Goal: Information Seeking & Learning: Learn about a topic

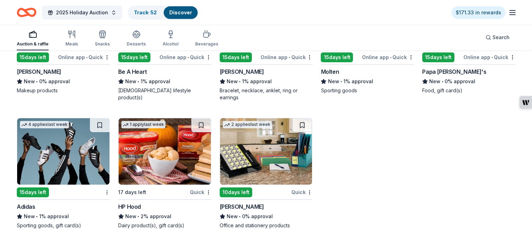
scroll to position [5470, 0]
click at [119, 11] on button "2025 Holiday Auction" at bounding box center [82, 13] width 80 height 14
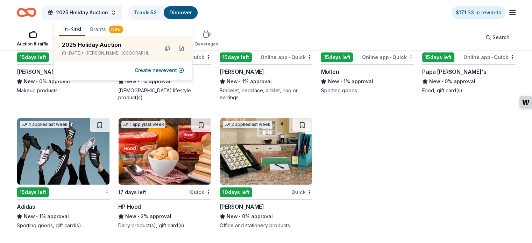
click at [98, 29] on button "Grants New" at bounding box center [106, 29] width 42 height 13
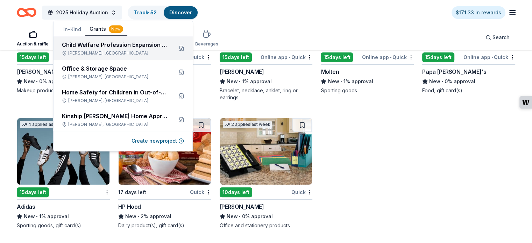
click at [116, 51] on div "Warner Robins, GA" at bounding box center [115, 53] width 106 height 6
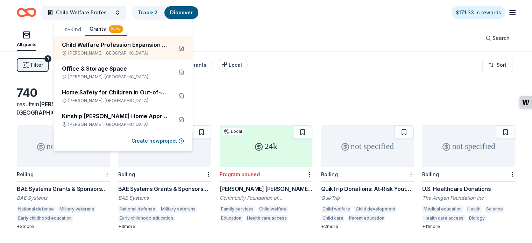
click at [366, 102] on div "740 results in Warner Robins, GA" at bounding box center [266, 101] width 498 height 31
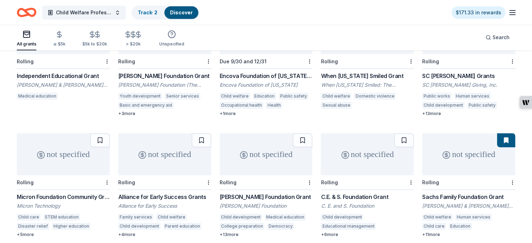
scroll to position [260, 0]
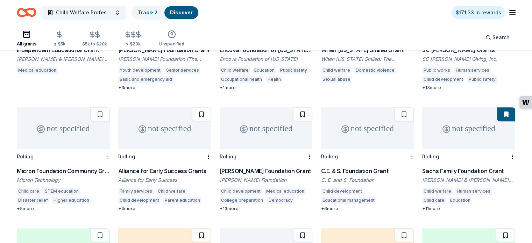
click at [301, 107] on button at bounding box center [303, 114] width 20 height 14
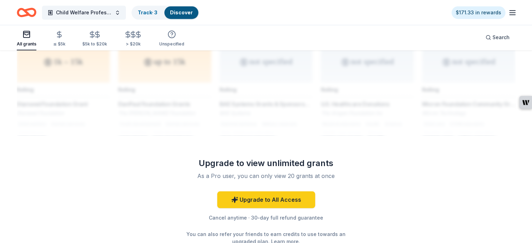
scroll to position [609, 0]
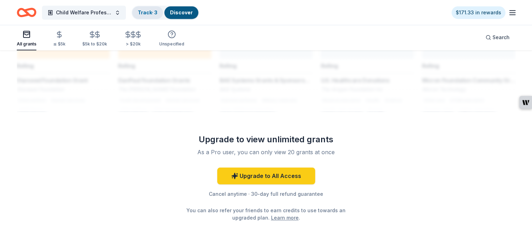
click at [157, 14] on link "Track · 3" at bounding box center [148, 12] width 20 height 6
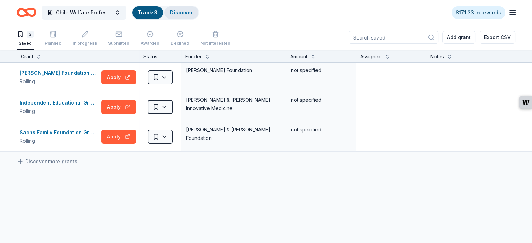
click at [193, 9] on link "Discover" at bounding box center [181, 12] width 23 height 6
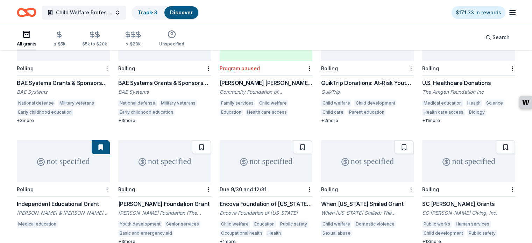
scroll to position [140, 0]
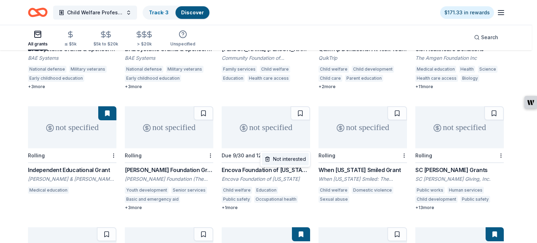
click at [300, 160] on div "Not interested" at bounding box center [285, 159] width 47 height 13
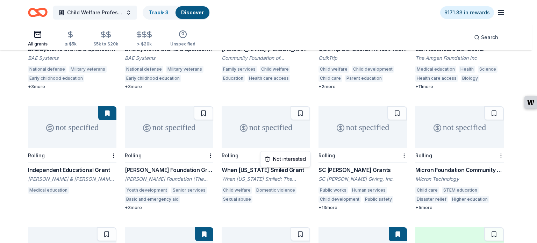
click at [293, 159] on div "Not interested" at bounding box center [285, 159] width 47 height 13
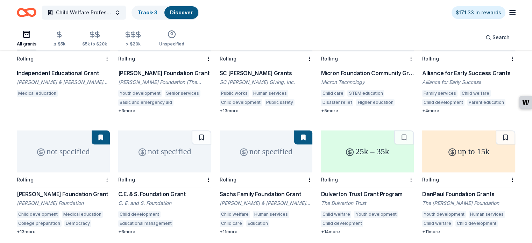
scroll to position [245, 0]
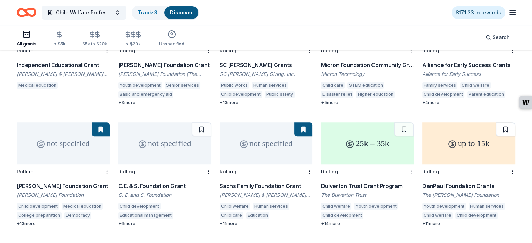
click at [496, 123] on button at bounding box center [505, 129] width 20 height 14
click at [394, 122] on button at bounding box center [404, 129] width 20 height 14
click at [358, 182] on div "Dulverton Trust Grant Program" at bounding box center [367, 186] width 93 height 8
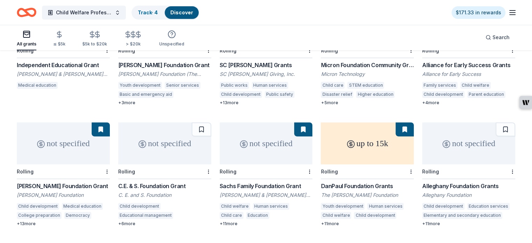
click at [372, 164] on div "Rolling" at bounding box center [367, 171] width 93 height 15
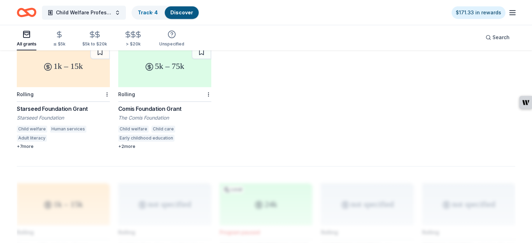
scroll to position [350, 0]
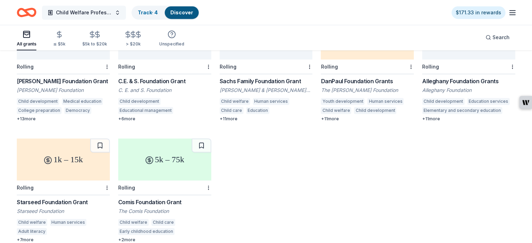
click at [124, 14] on button "Child Welfare Profession Expansion and Investment" at bounding box center [84, 13] width 84 height 14
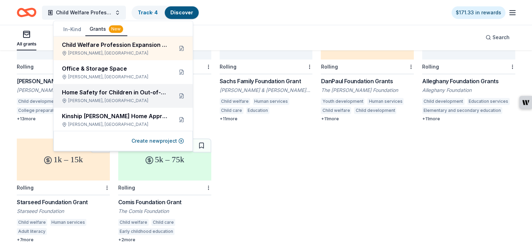
click at [145, 100] on div "Warner Robins, GA" at bounding box center [115, 101] width 106 height 6
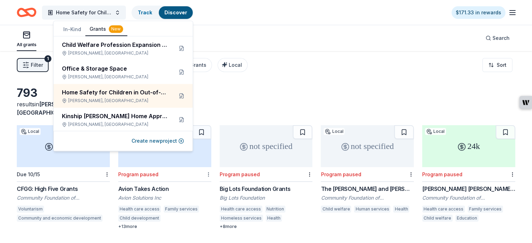
click at [209, 167] on html "Home Safety for Children in Out-of-Home Care Track Discover $171.33 in rewards …" at bounding box center [266, 121] width 532 height 243
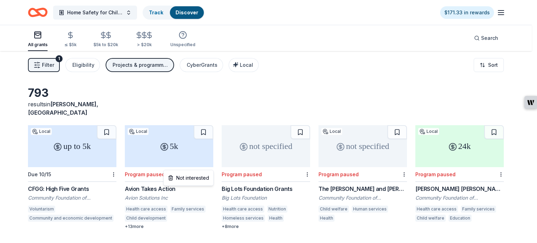
click at [347, 85] on html "Home Safety for Children in Out-of-Home Care Track Discover $171.33 in rewards …" at bounding box center [268, 121] width 537 height 243
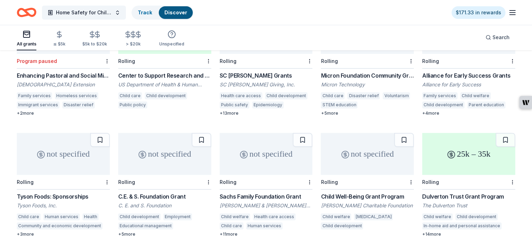
scroll to position [245, 0]
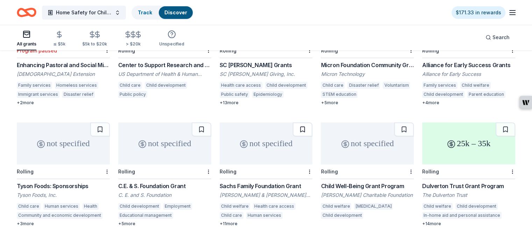
click at [301, 122] on button at bounding box center [303, 129] width 20 height 14
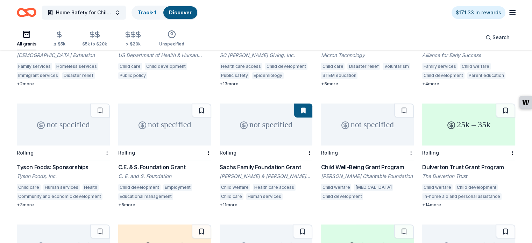
scroll to position [280, 0]
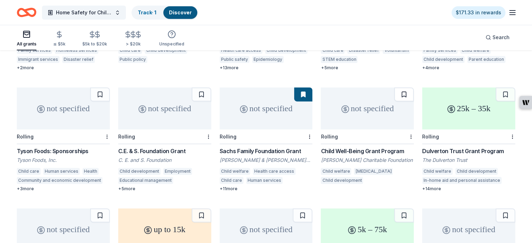
click at [396, 87] on button at bounding box center [404, 94] width 20 height 14
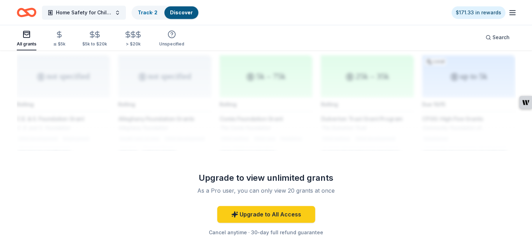
scroll to position [568, 0]
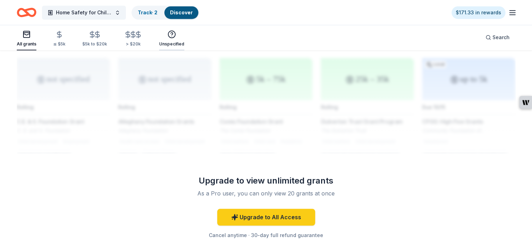
click at [184, 41] on div "Unspecified" at bounding box center [171, 44] width 25 height 6
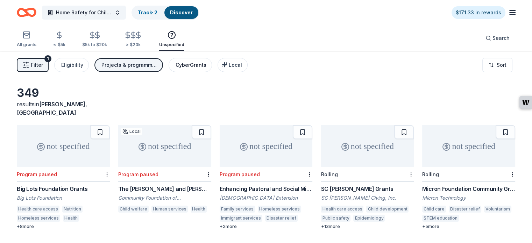
click at [206, 65] on div "CyberGrants" at bounding box center [190, 65] width 31 height 8
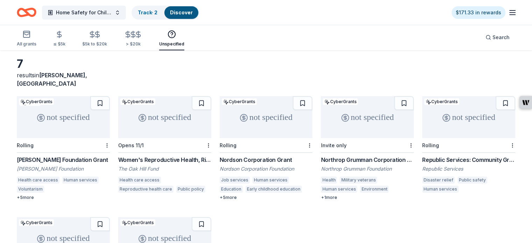
scroll to position [105, 0]
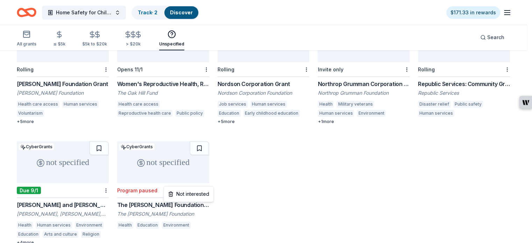
click at [211, 138] on html "Home Safety for Children in Out-of-Home Care Track · 2 Discover $171.33 in rewa…" at bounding box center [266, 16] width 532 height 243
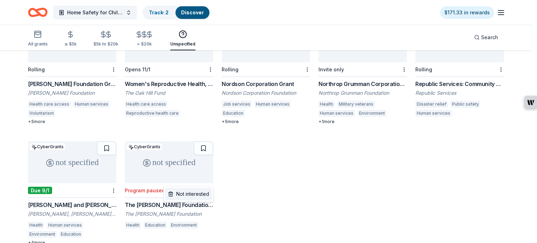
click at [200, 194] on div "Not interested" at bounding box center [188, 194] width 47 height 13
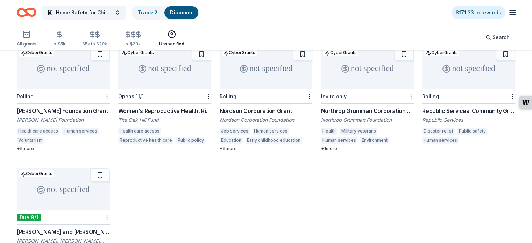
scroll to position [35, 0]
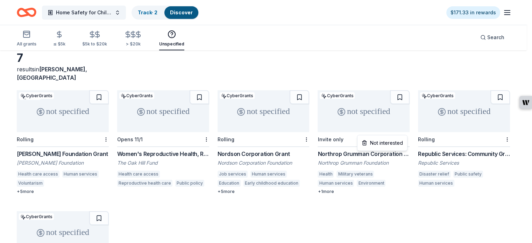
click at [404, 130] on html "Home Safety for Children in Out-of-Home Care Track · 2 Discover $171.33 in rewa…" at bounding box center [266, 86] width 532 height 243
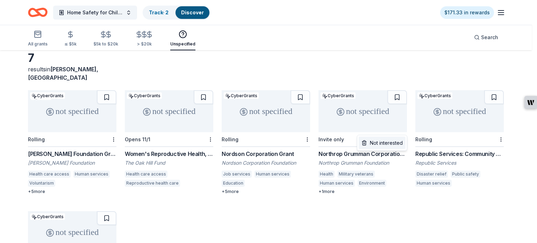
click at [388, 144] on div "Not interested" at bounding box center [382, 143] width 47 height 13
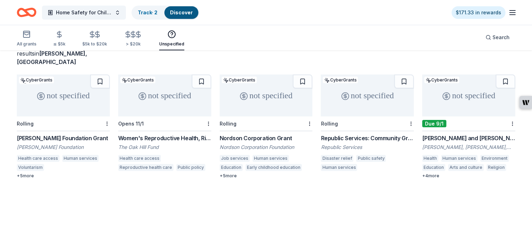
scroll to position [0, 0]
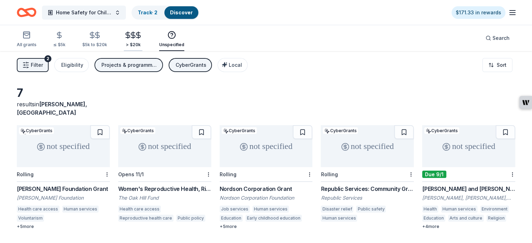
click at [142, 42] on div "> $20k" at bounding box center [133, 45] width 19 height 6
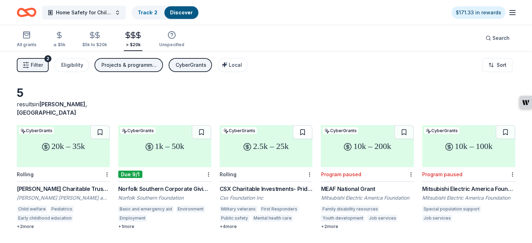
click at [302, 125] on button at bounding box center [303, 132] width 20 height 14
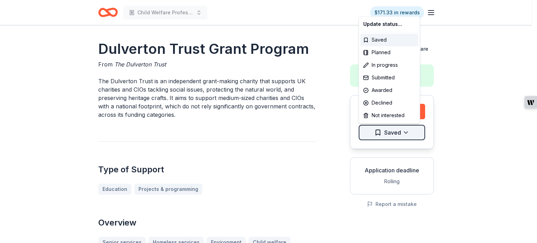
click at [403, 131] on html "Child Welfare Profession Expansion and Investment $171.33 in rewards Dulverton …" at bounding box center [268, 121] width 537 height 243
click at [389, 116] on div "Not interested" at bounding box center [389, 115] width 58 height 13
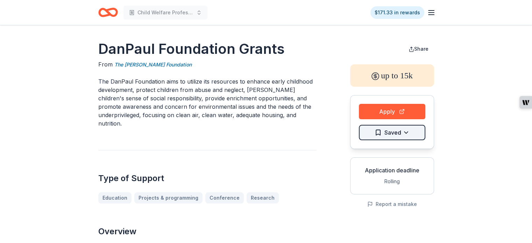
click at [409, 135] on html "Child Welfare Profession Expansion and Investment $171.33 in rewards [PERSON_NA…" at bounding box center [266, 121] width 532 height 243
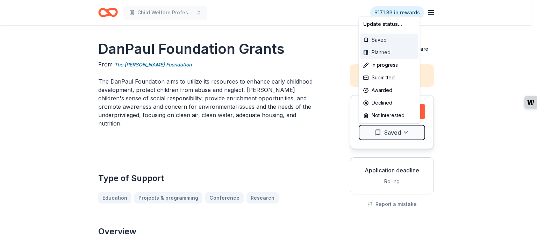
click at [397, 53] on div "Planned" at bounding box center [389, 52] width 58 height 13
